Goal: Find specific page/section: Find specific page/section

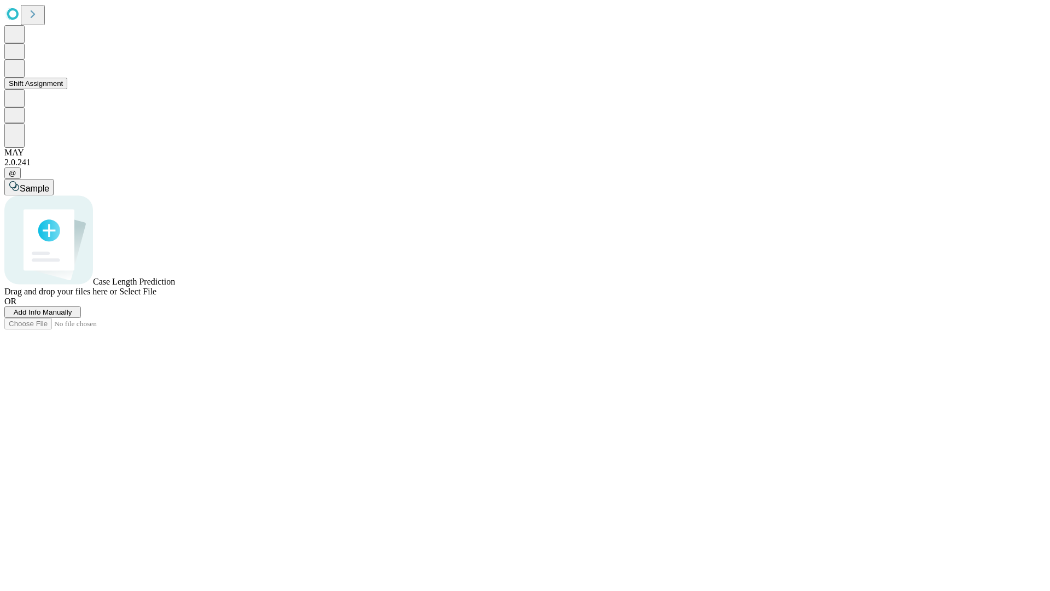
click at [67, 89] on button "Shift Assignment" at bounding box center [35, 83] width 63 height 11
